Goal: Find specific page/section: Find specific page/section

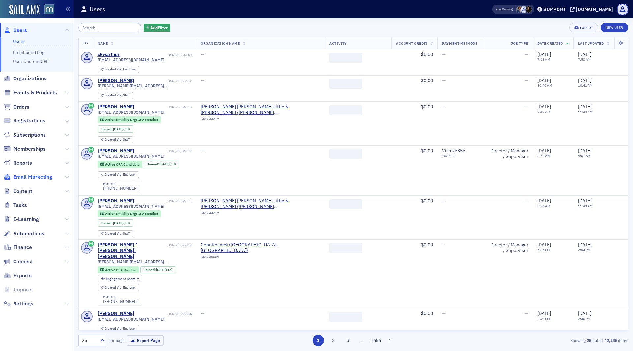
click at [36, 177] on span "Email Marketing" at bounding box center [32, 176] width 39 height 7
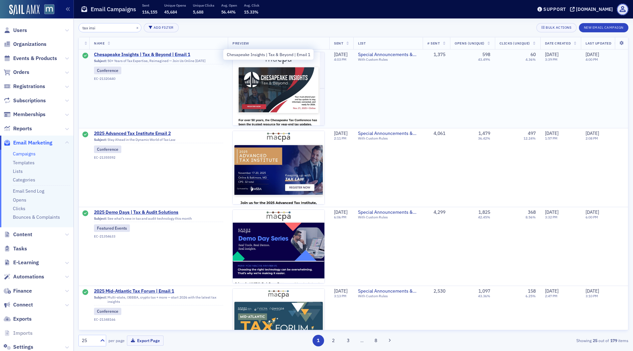
type input "tax insi"
click at [170, 52] on span "Chesapeake Insights | Tax & Beyond | Email 1" at bounding box center [158, 55] width 129 height 6
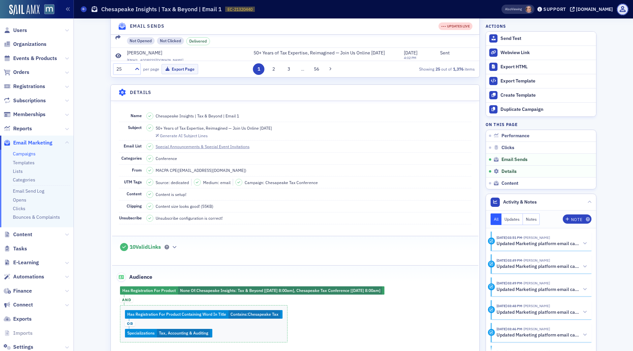
scroll to position [547, 0]
